Goal: Information Seeking & Learning: Learn about a topic

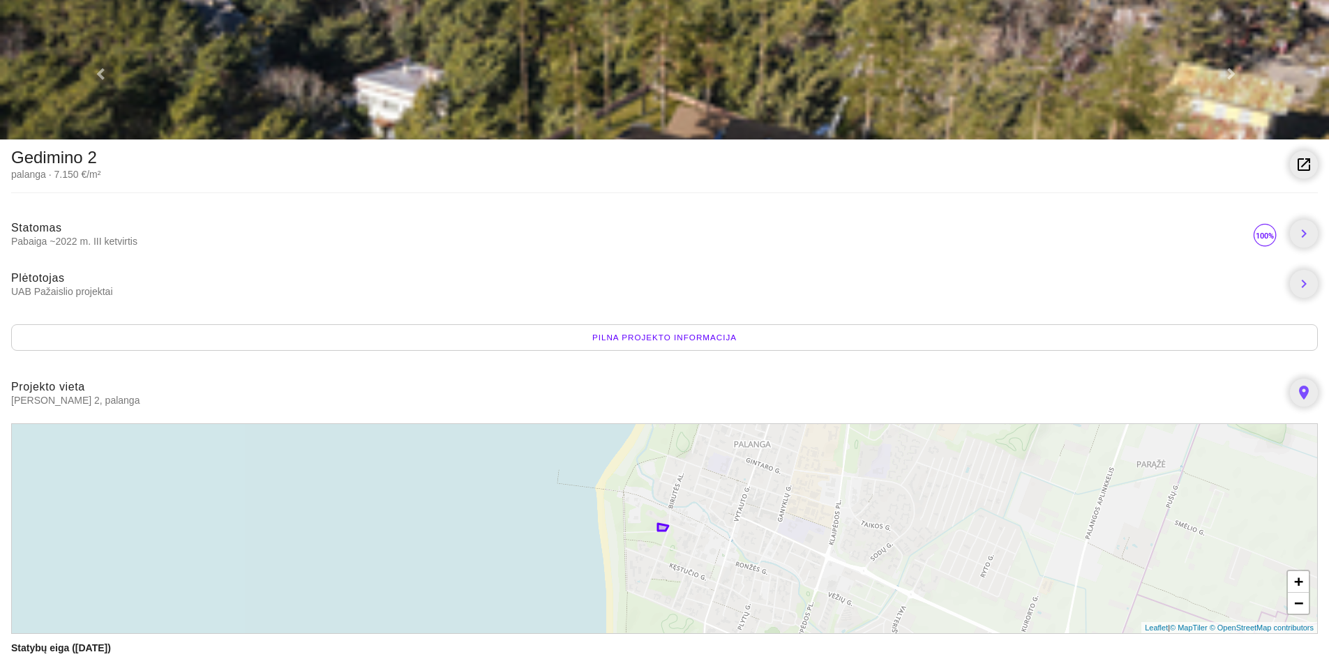
click at [1227, 68] on link at bounding box center [1228, 69] width 199 height 139
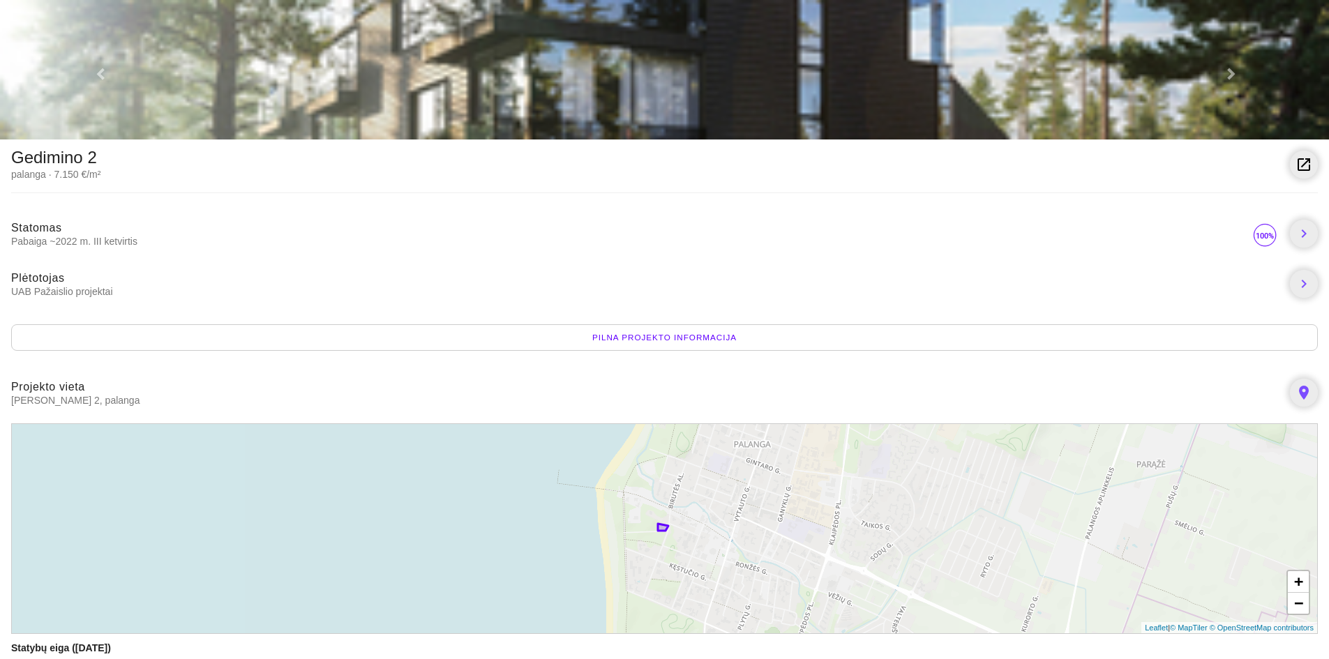
click at [1227, 68] on link at bounding box center [1228, 69] width 199 height 139
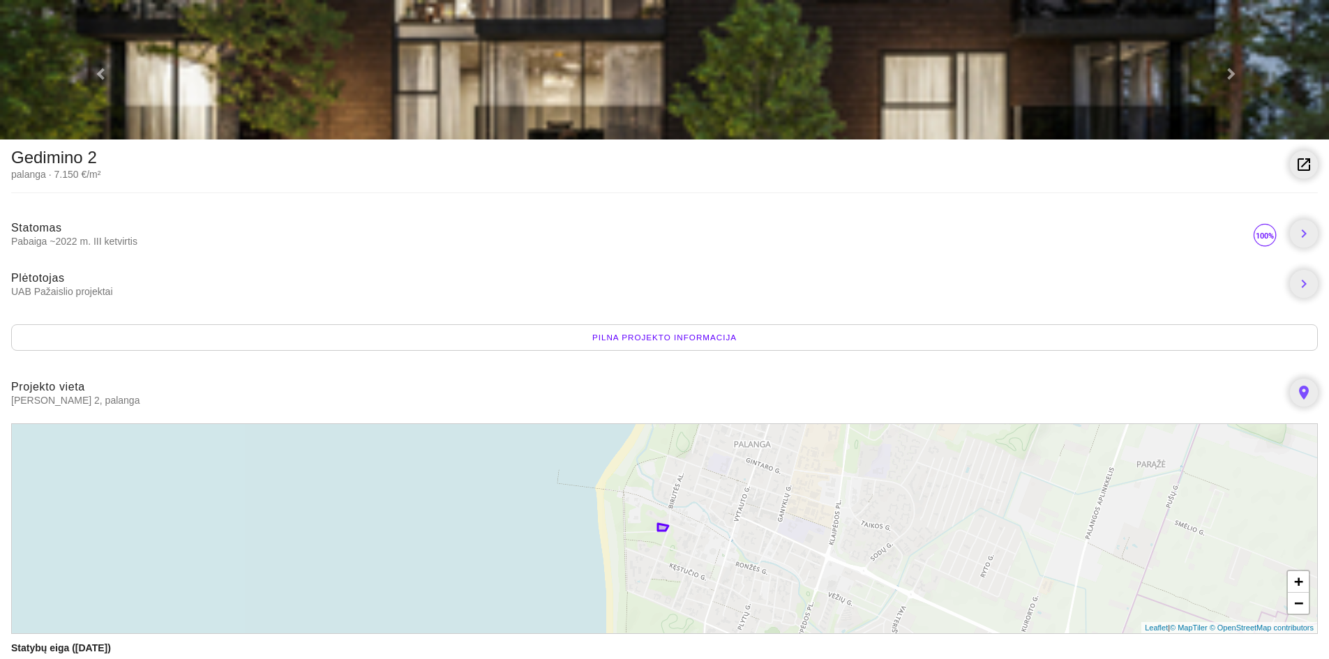
click at [1227, 68] on link at bounding box center [1228, 69] width 199 height 139
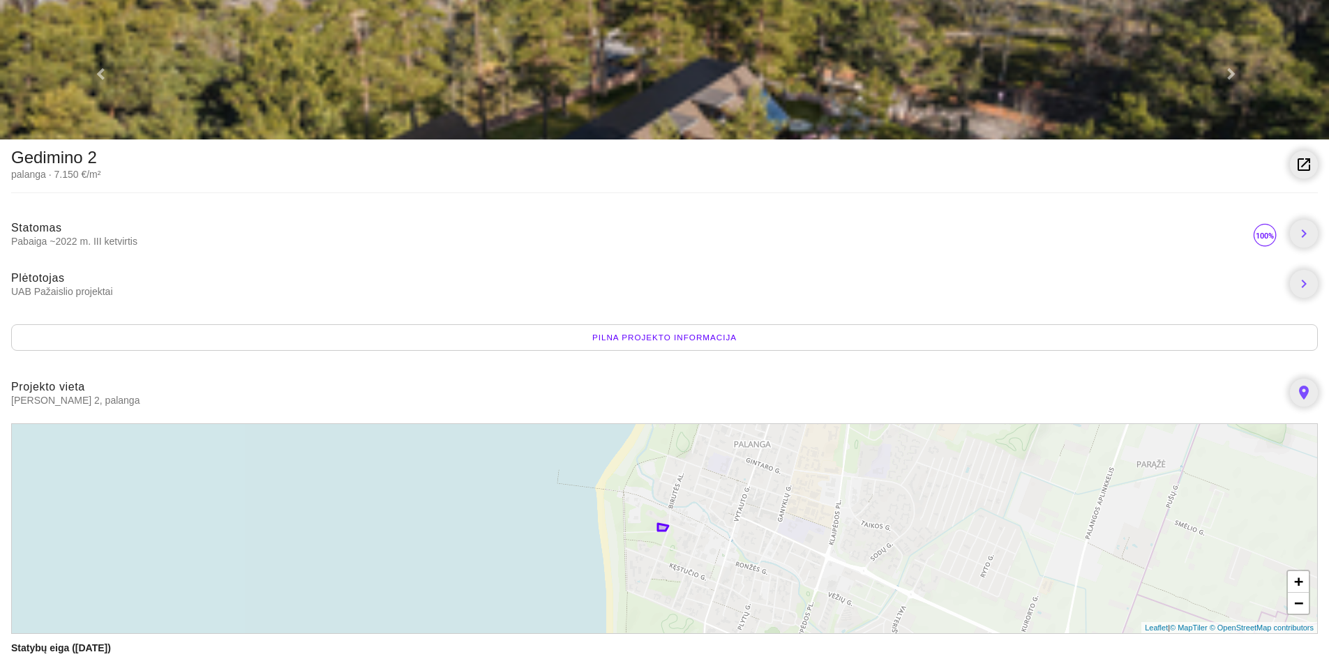
click at [993, 101] on img at bounding box center [664, 69] width 1329 height 139
click at [679, 336] on div "Pilna projekto informacija" at bounding box center [664, 337] width 1306 height 27
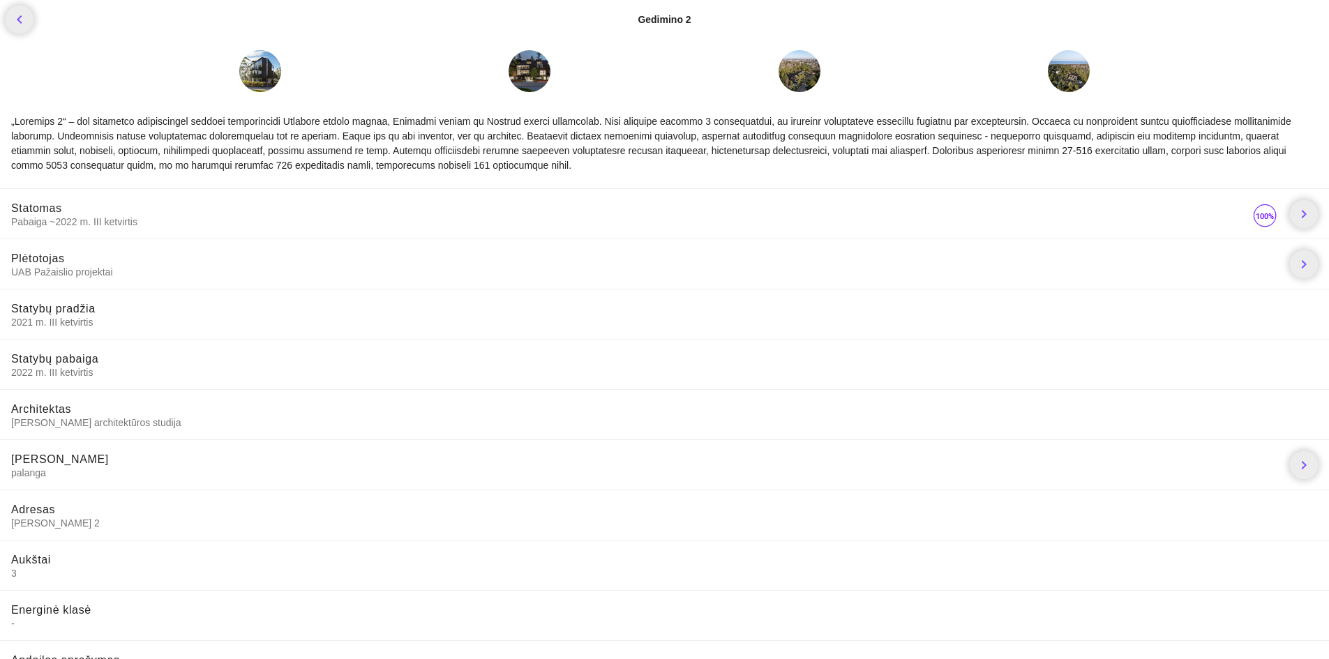
click at [254, 73] on div at bounding box center [260, 71] width 42 height 42
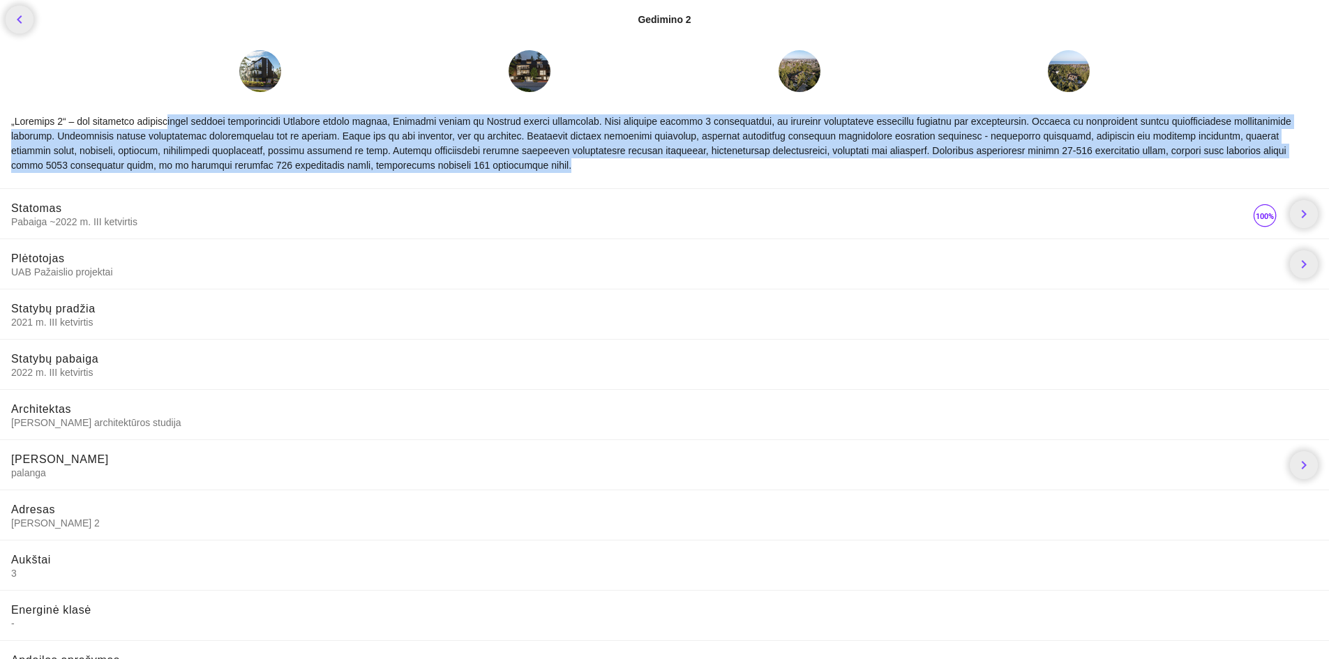
drag, startPoint x: 174, startPoint y: 121, endPoint x: 492, endPoint y: 172, distance: 321.3
click at [492, 172] on div at bounding box center [664, 138] width 1329 height 70
